Goal: Task Accomplishment & Management: Use online tool/utility

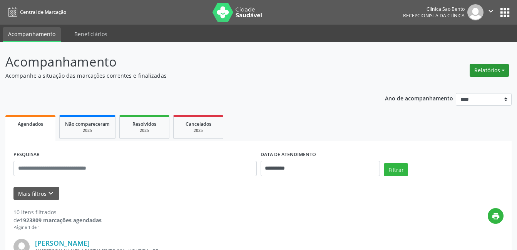
click at [494, 66] on button "Relatórios" at bounding box center [488, 70] width 39 height 13
click at [454, 83] on link "Agendamentos" at bounding box center [467, 87] width 83 height 11
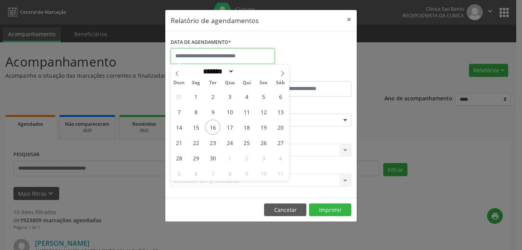
click at [220, 54] on input "text" at bounding box center [223, 55] width 104 height 15
click at [210, 128] on span "16" at bounding box center [212, 127] width 15 height 15
type input "**********"
click at [210, 128] on span "16" at bounding box center [212, 127] width 15 height 15
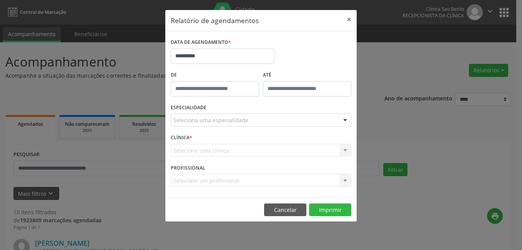
click at [210, 128] on div "ESPECIALIDADE Seleciona uma especialidade Todas as especialidades Alergologia A…" at bounding box center [261, 117] width 185 height 30
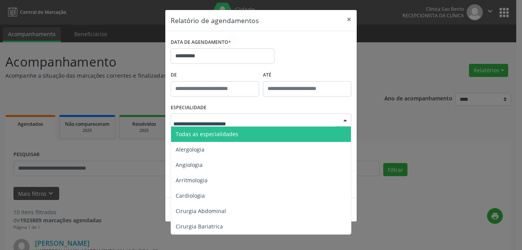
click at [223, 134] on span "Todas as especialidades" at bounding box center [207, 133] width 63 height 7
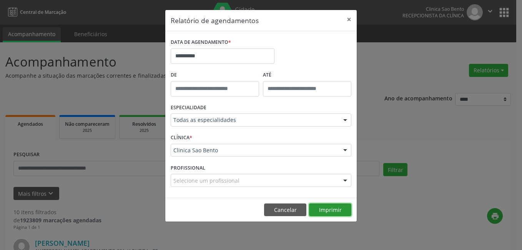
click at [322, 209] on button "Imprimir" at bounding box center [330, 210] width 42 height 13
